Goal: Information Seeking & Learning: Learn about a topic

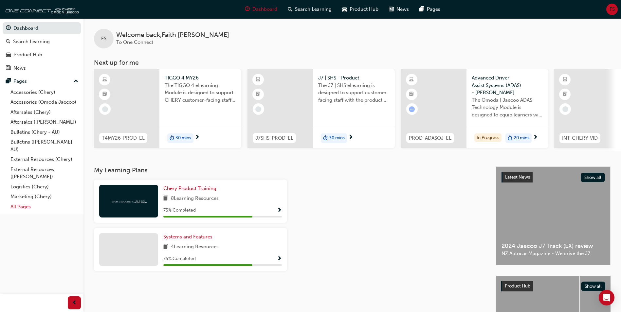
click at [35, 205] on link "All Pages" at bounding box center [44, 207] width 73 height 10
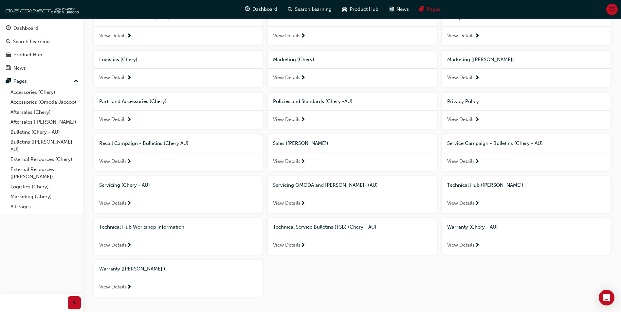
scroll to position [231, 0]
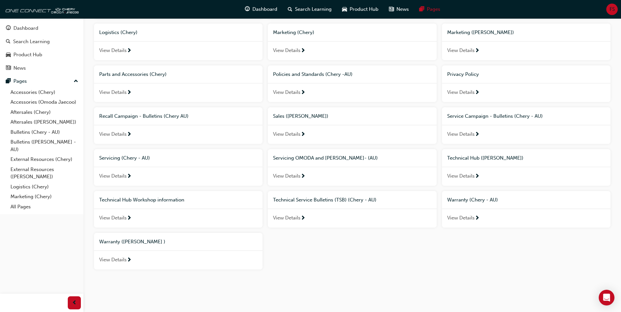
click at [132, 138] on div at bounding box center [129, 135] width 5 height 8
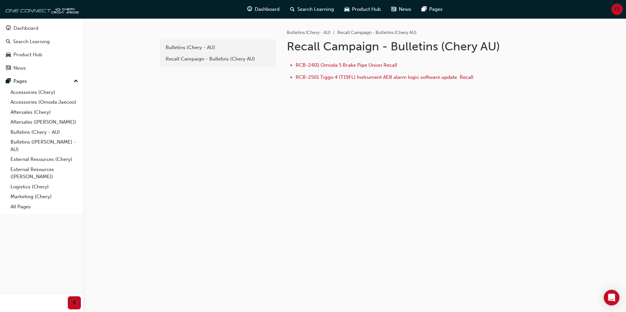
click at [356, 71] on ul "RCB-2401 Omoda 5 Brake Pipe Union Recall RCB-2501 Tiggo 4 (T19FL) Instrument AE…" at bounding box center [393, 72] width 213 height 22
click at [356, 77] on span "RCB-2501 Tiggo 4 (T19FL) Instrument AEB alarm logic software update ﻿ Recall" at bounding box center [384, 77] width 178 height 6
